Goal: Find specific page/section: Find specific page/section

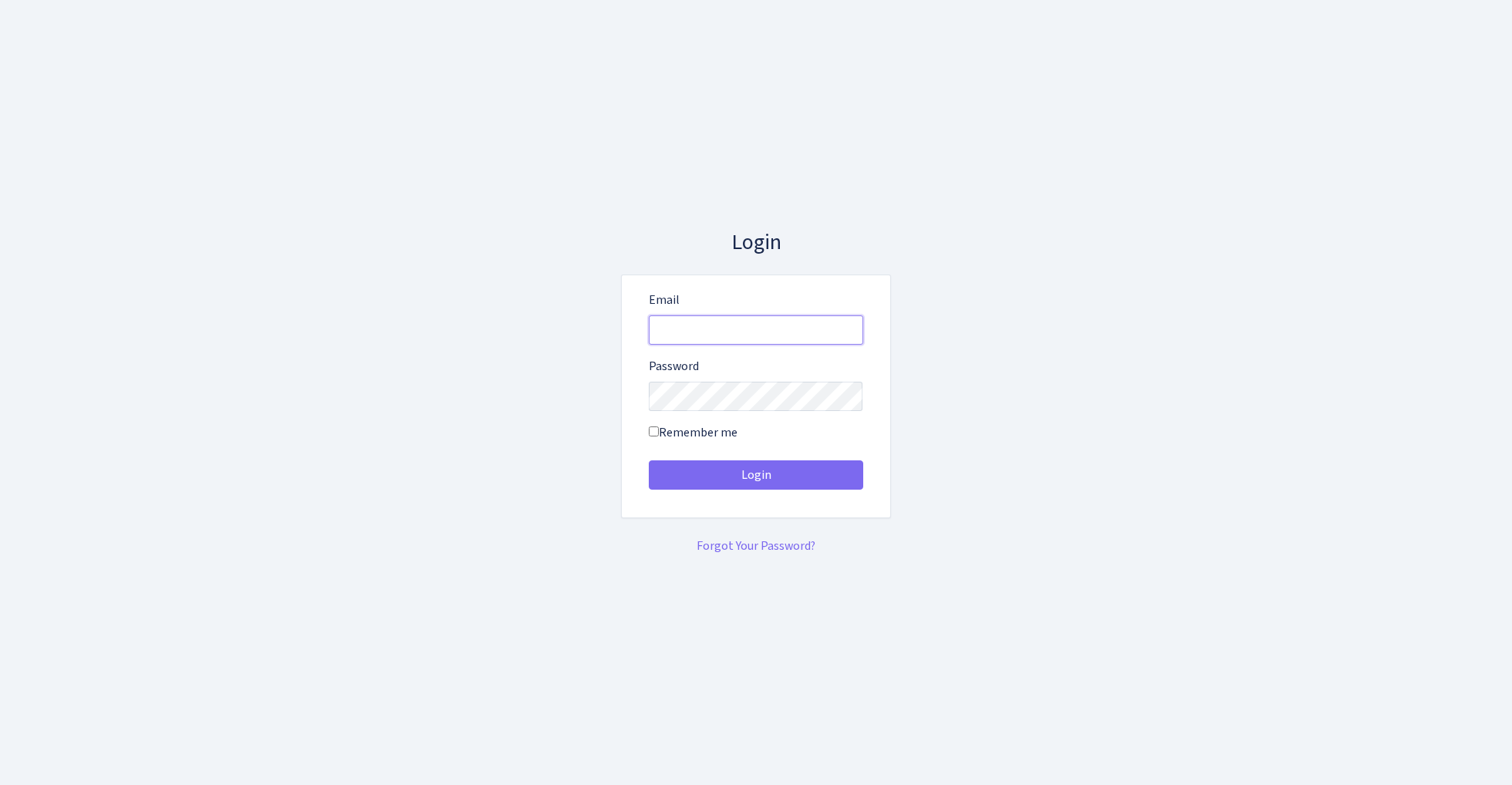
type input "[EMAIL_ADDRESS][DOMAIN_NAME]"
click at [756, 475] on button "Login" at bounding box center [756, 475] width 214 height 29
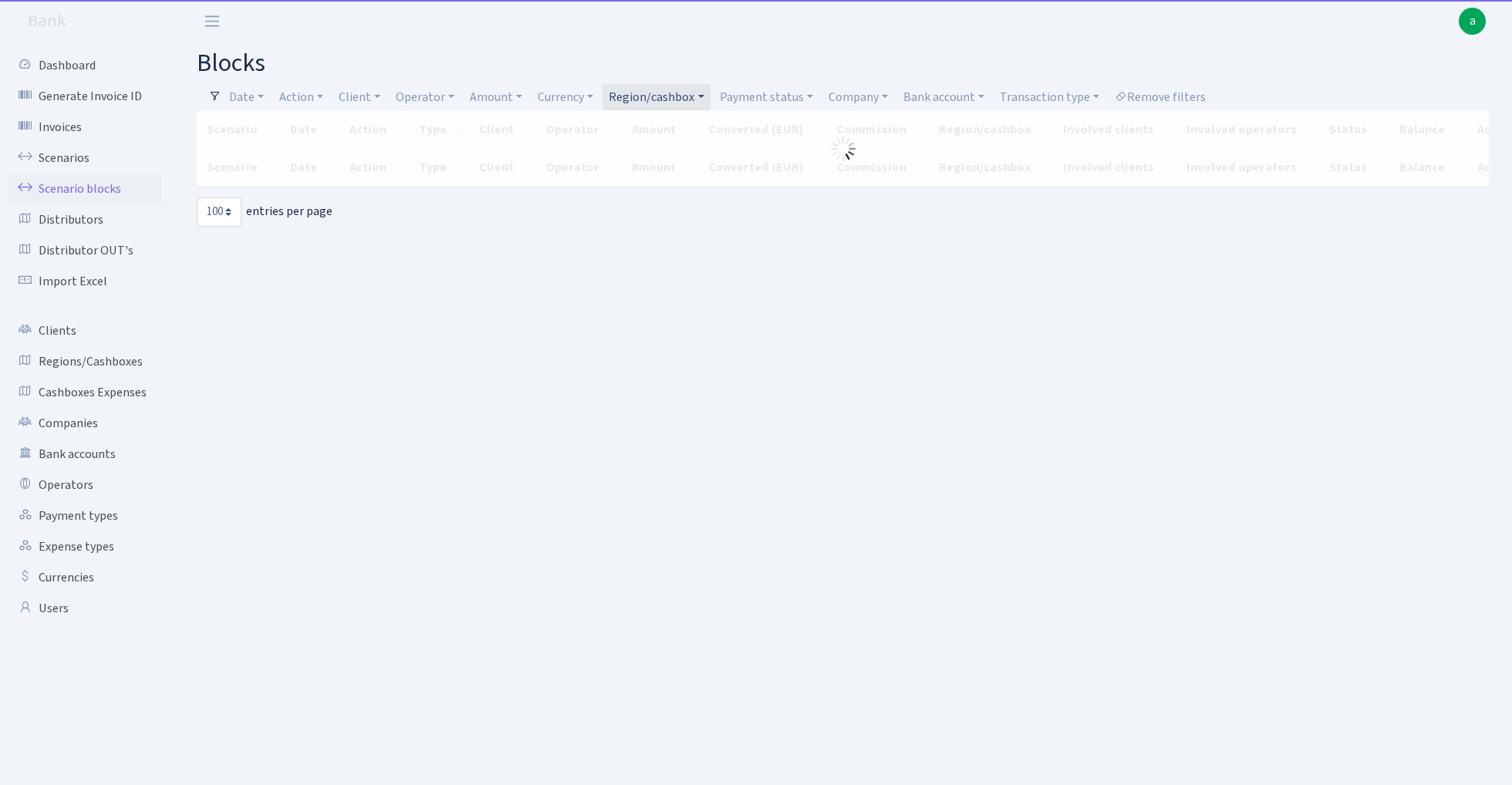
select select "100"
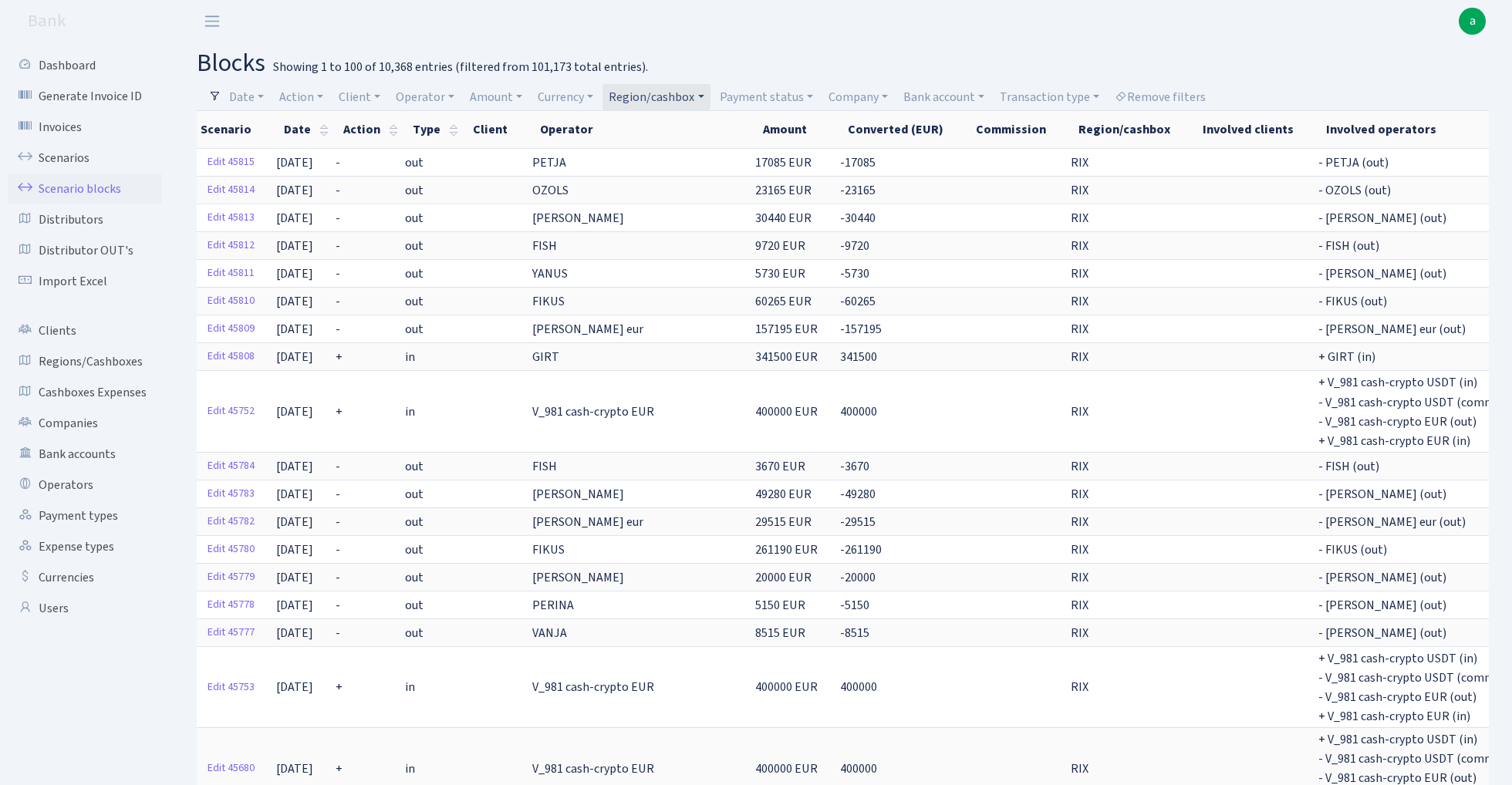
click at [683, 91] on link "Region/cashbox" at bounding box center [656, 97] width 107 height 26
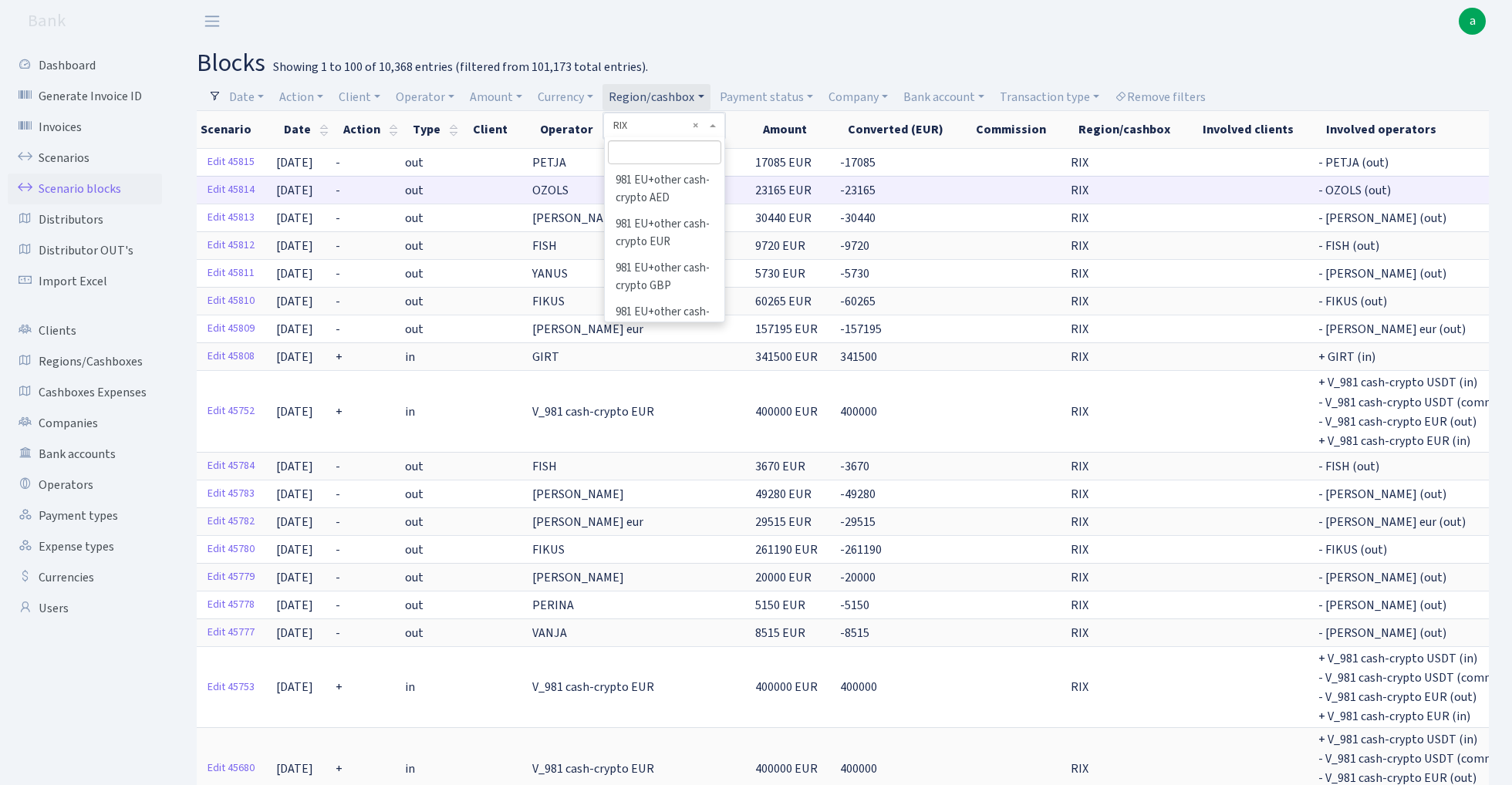
scroll to position [544, 0]
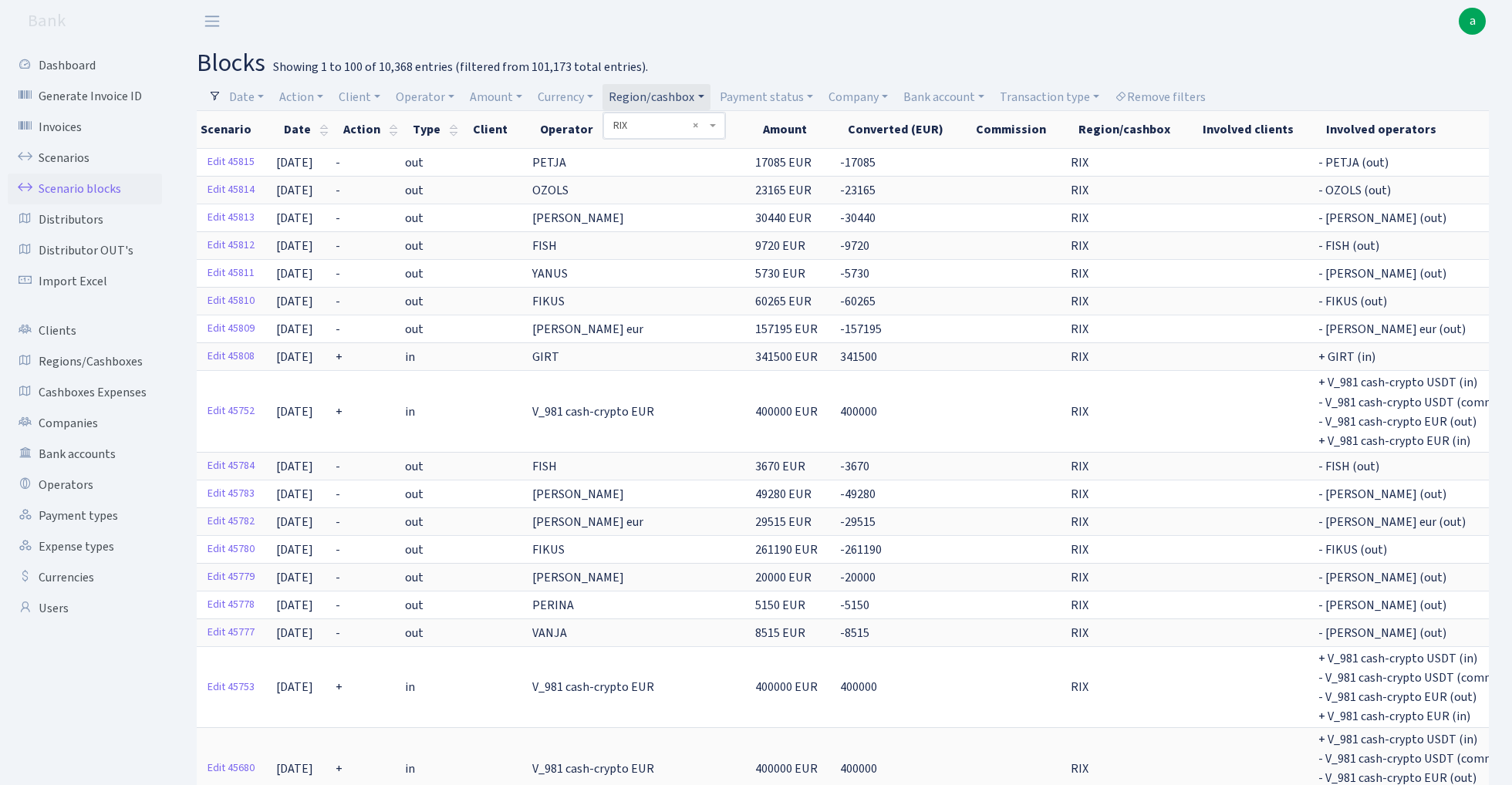
click at [706, 124] on span "× RIX" at bounding box center [659, 125] width 93 height 15
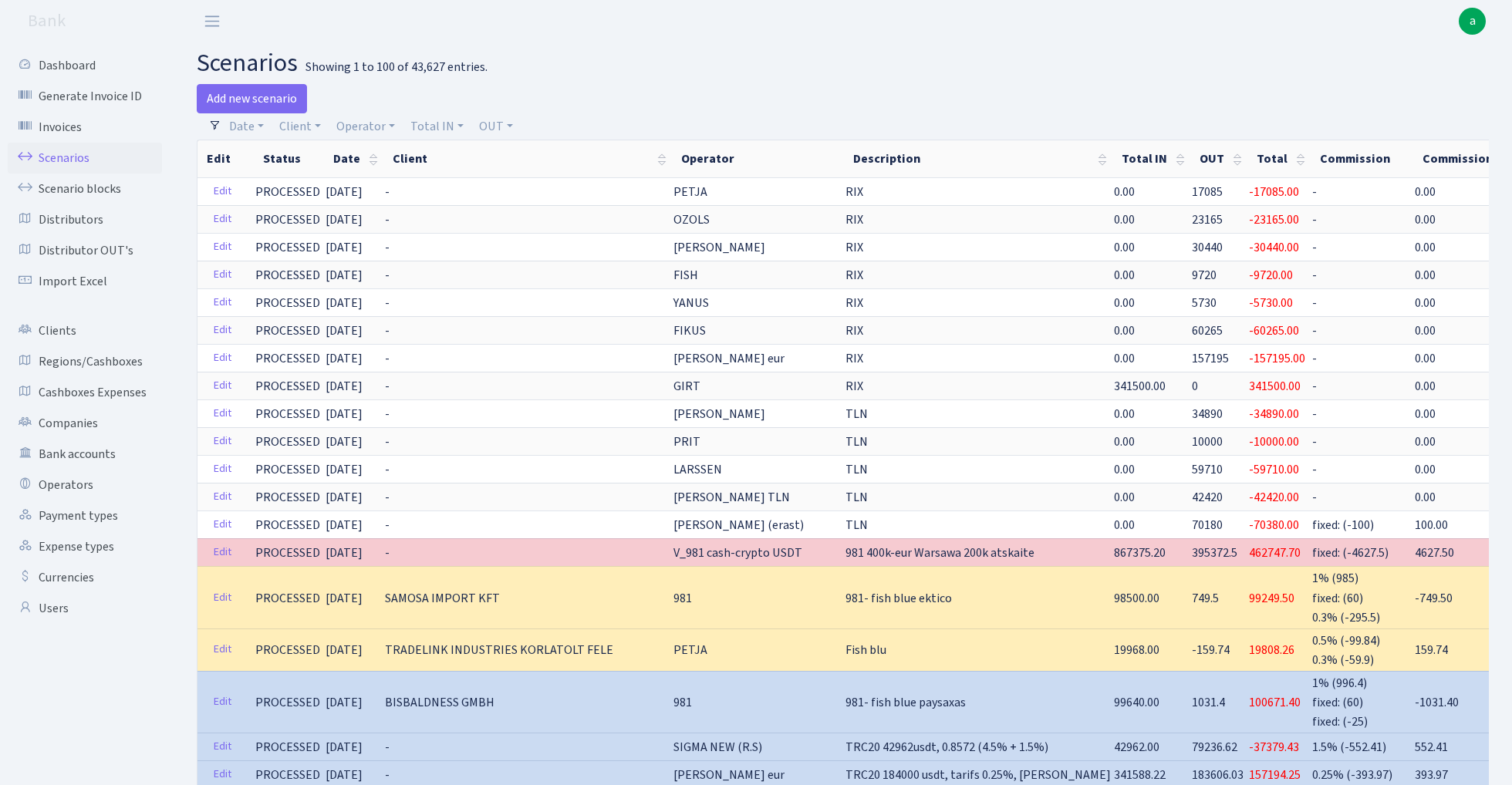
select select "100"
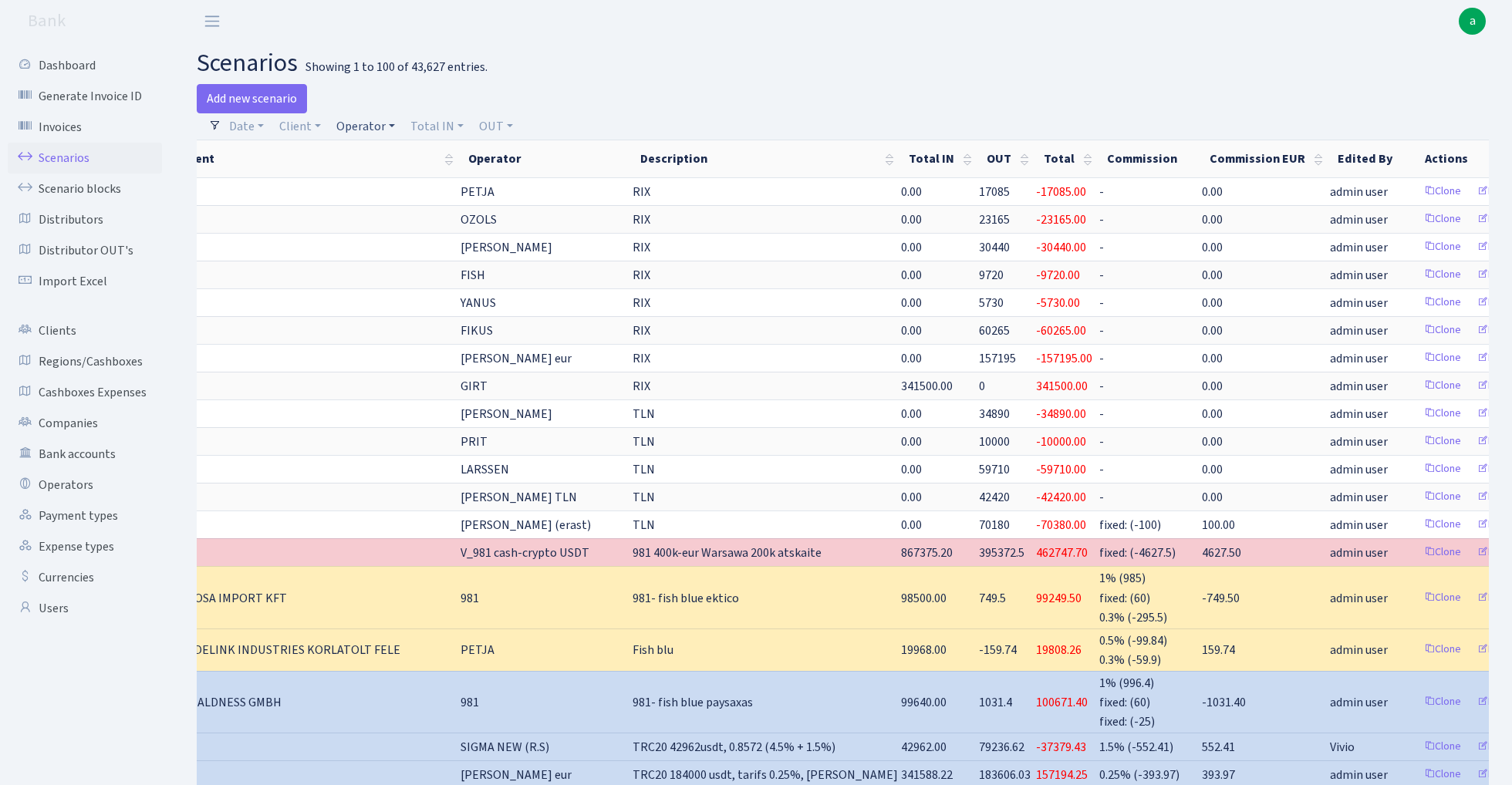
click at [372, 128] on link "Operator" at bounding box center [366, 126] width 71 height 26
click at [395, 183] on input "search" at bounding box center [391, 181] width 113 height 24
type input "sven"
click at [411, 208] on li "[PERSON_NAME]" at bounding box center [391, 210] width 116 height 27
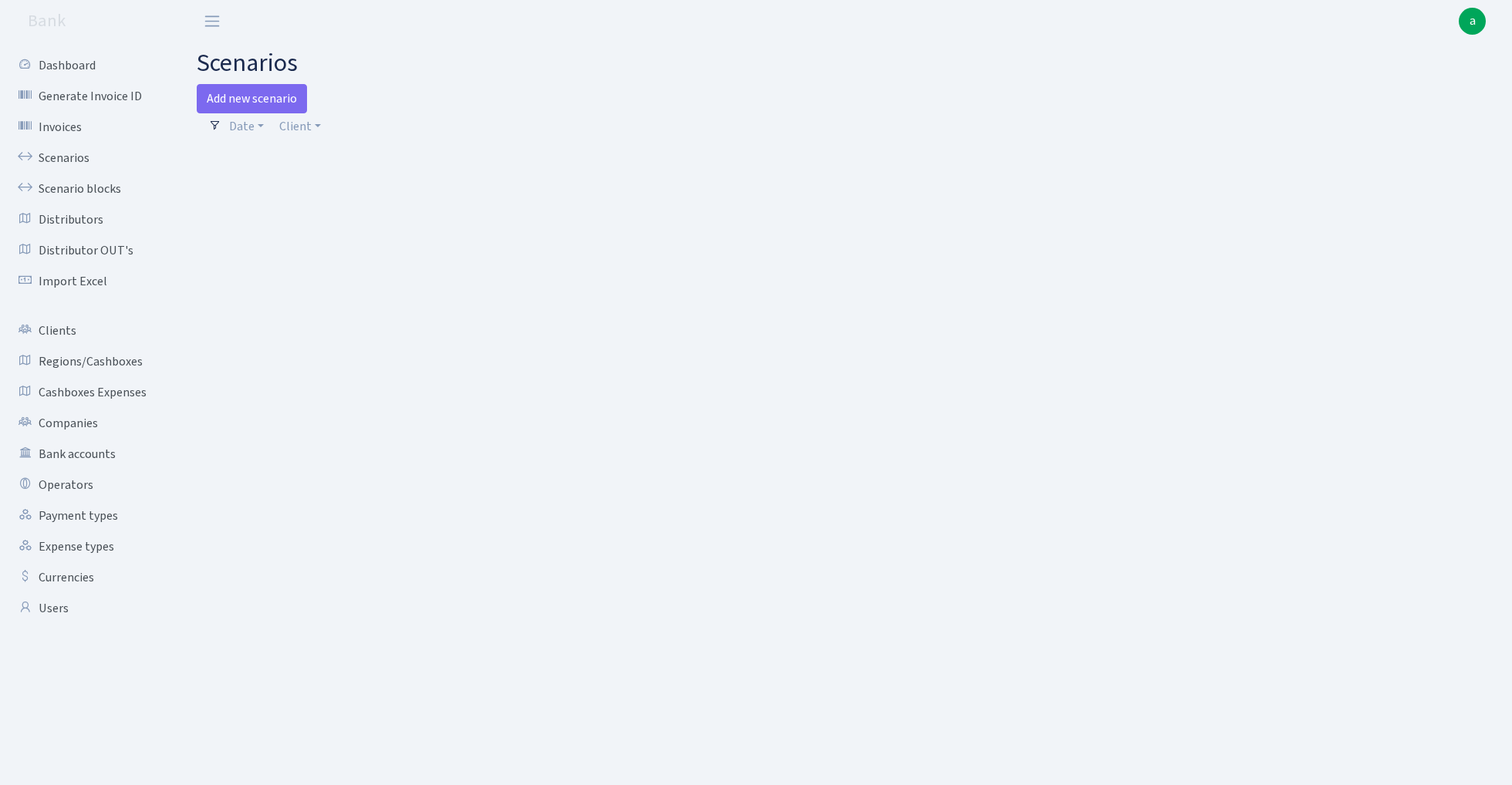
select select "100"
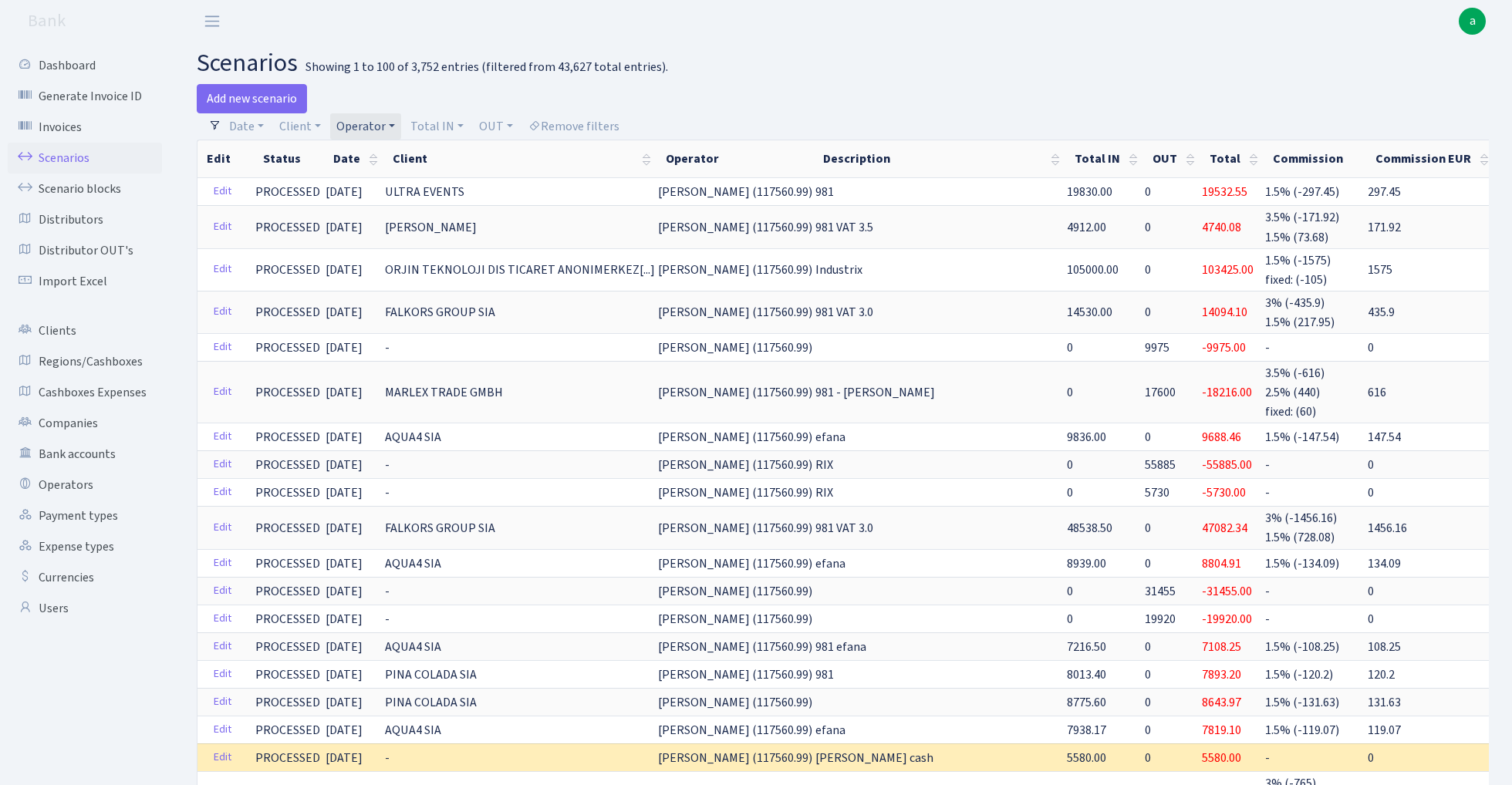
click at [376, 128] on link "Operator" at bounding box center [366, 126] width 71 height 26
click at [396, 185] on input "search" at bounding box center [391, 181] width 113 height 24
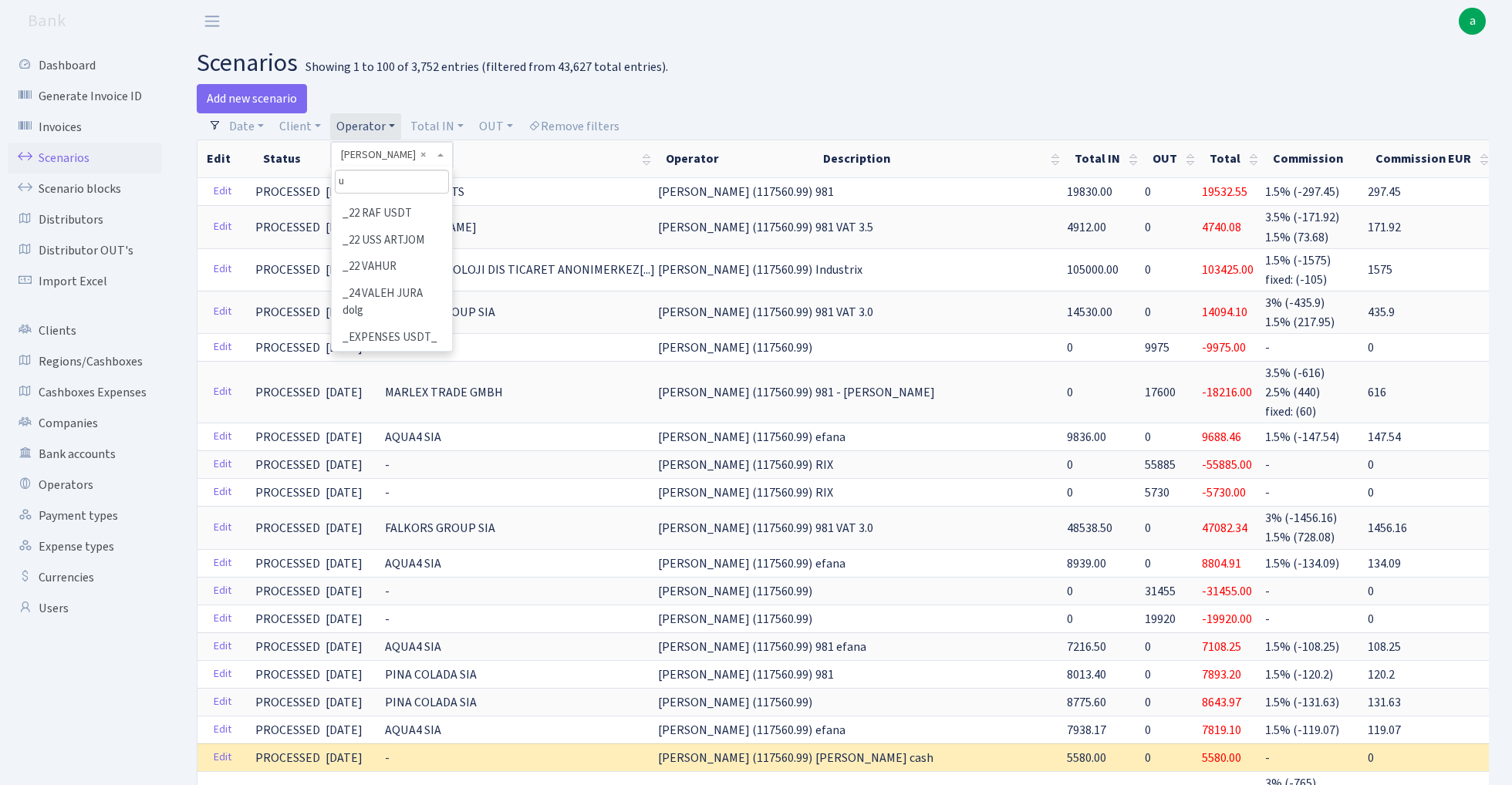
scroll to position [0, 0]
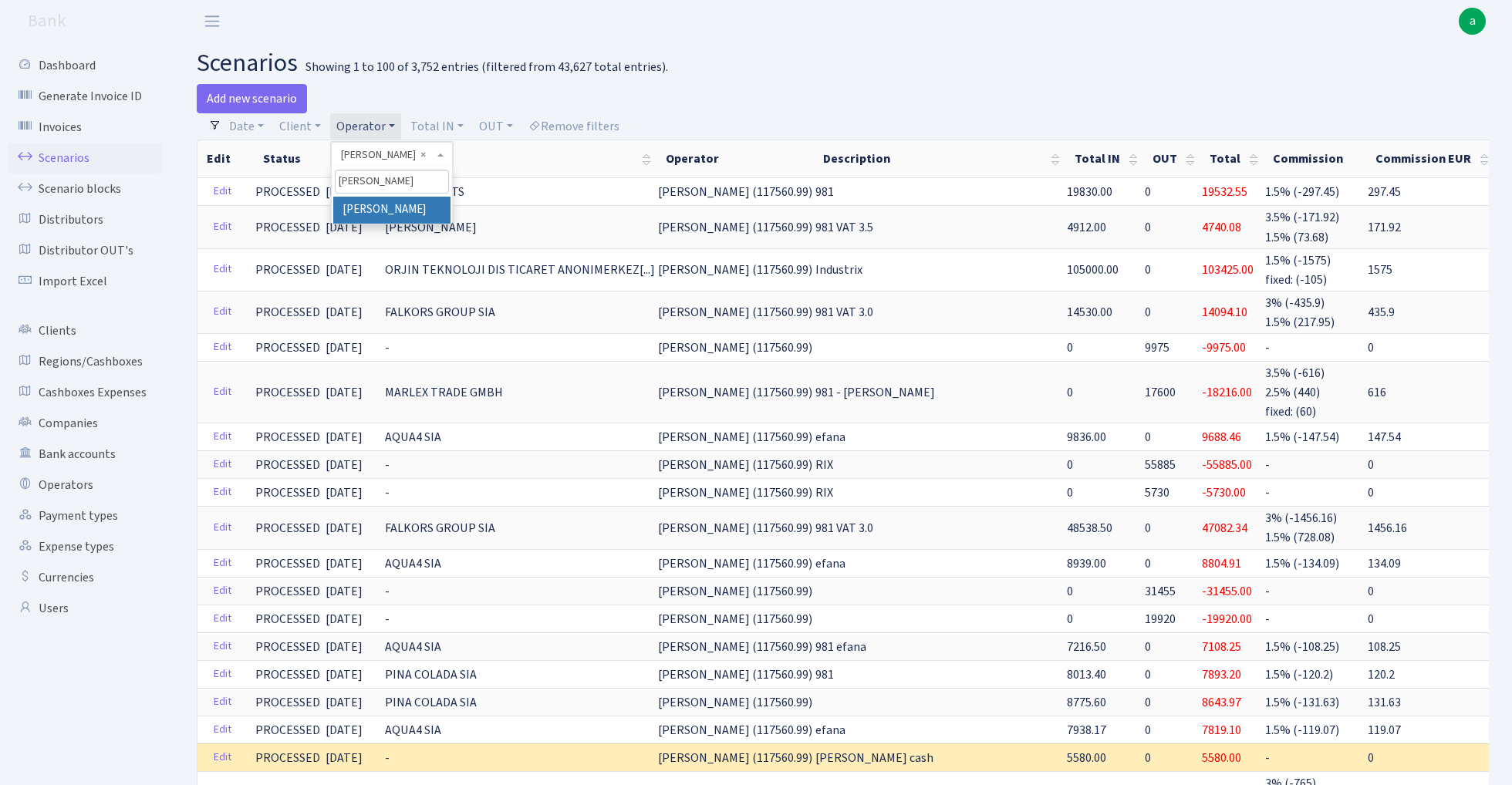
type input "[PERSON_NAME]"
click at [387, 207] on li "[PERSON_NAME]" at bounding box center [391, 210] width 116 height 27
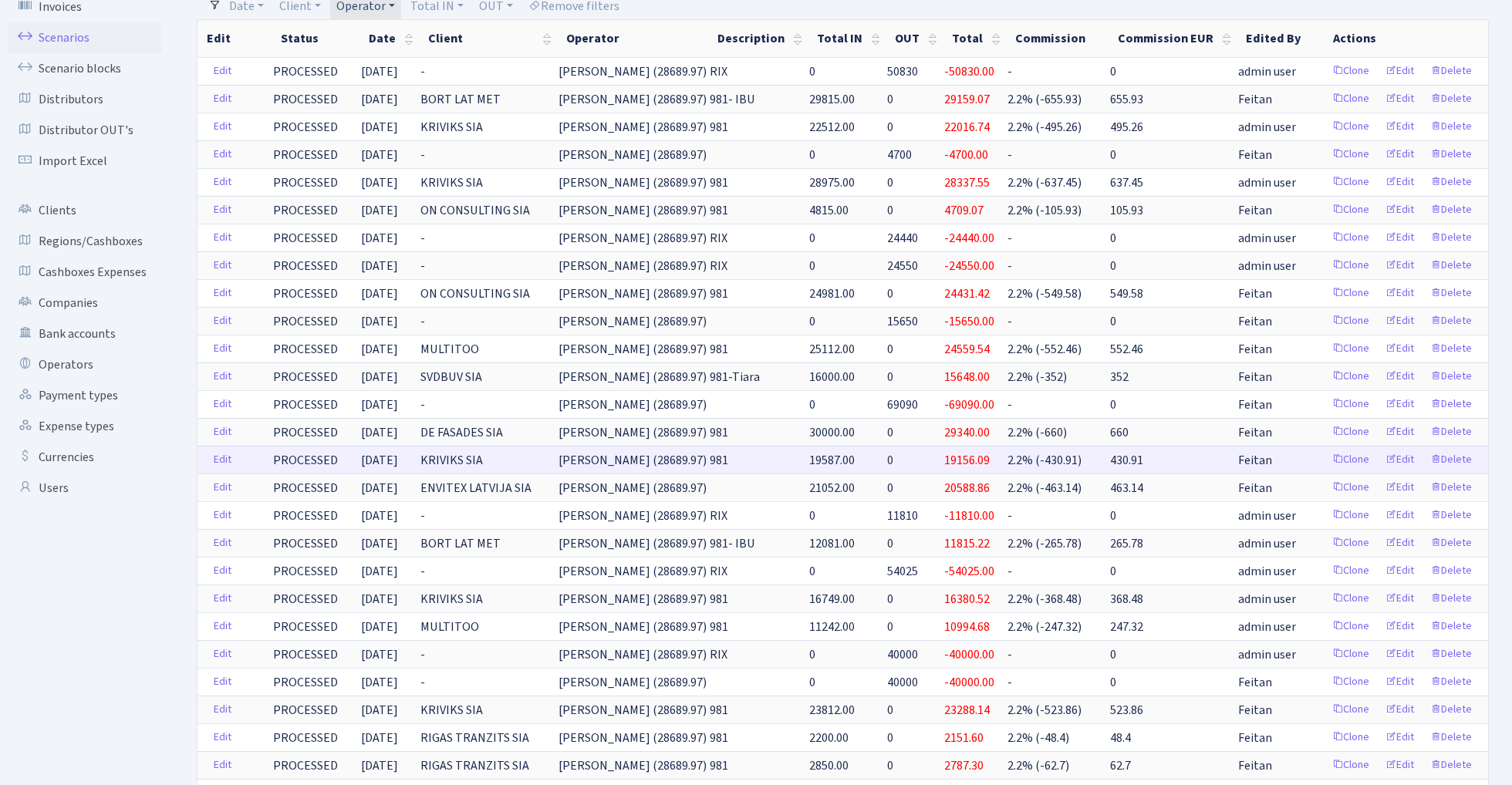
scroll to position [117, 0]
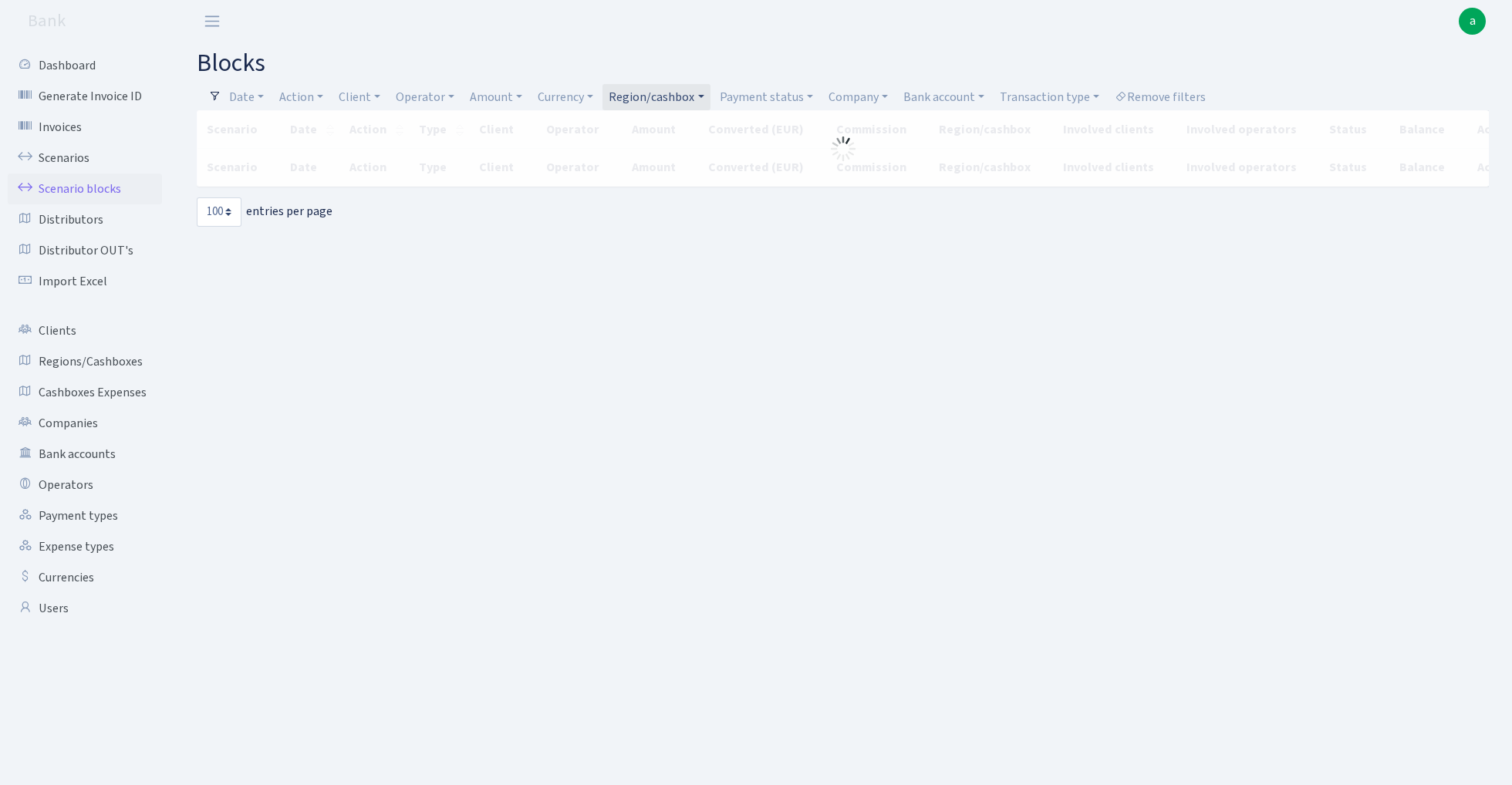
select select "100"
click at [656, 92] on link "Region/cashbox" at bounding box center [656, 97] width 107 height 26
click at [418, 95] on link "Operator" at bounding box center [425, 97] width 71 height 26
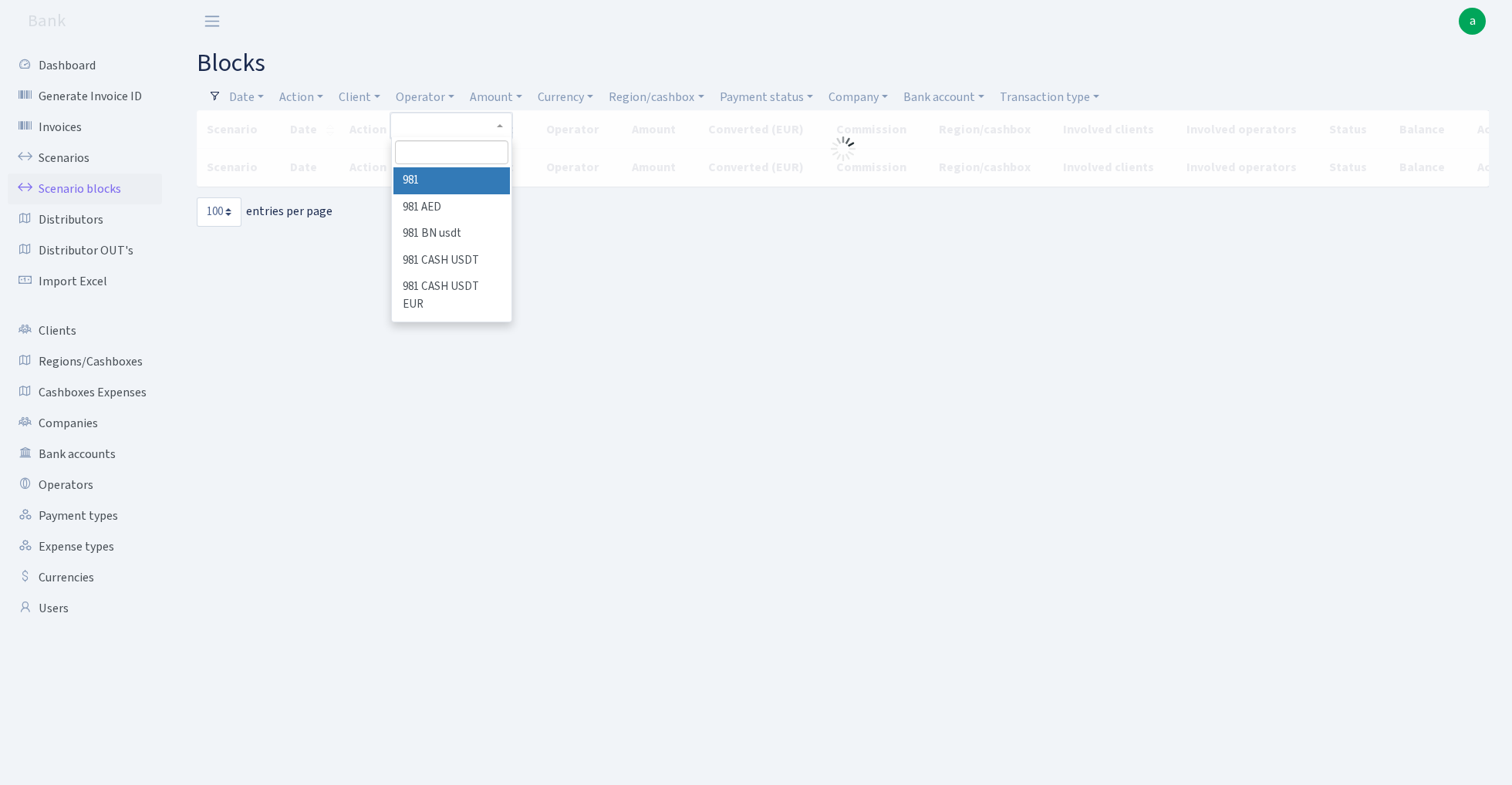
click at [438, 148] on input "search" at bounding box center [452, 152] width 113 height 24
type input "[PERSON_NAME]"
click at [462, 171] on li "[PERSON_NAME]" at bounding box center [452, 181] width 116 height 27
